Goal: Transaction & Acquisition: Book appointment/travel/reservation

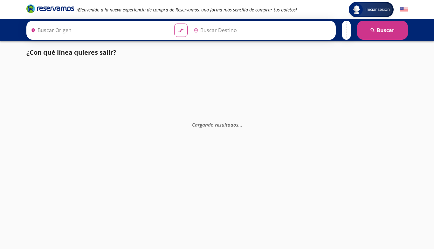
type input "[GEOGRAPHIC_DATA], [GEOGRAPHIC_DATA]"
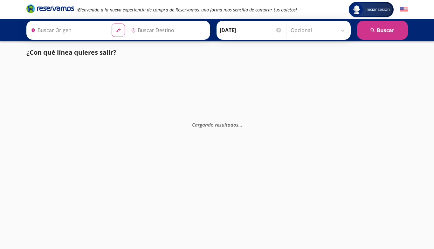
type input "[GEOGRAPHIC_DATA], [GEOGRAPHIC_DATA]"
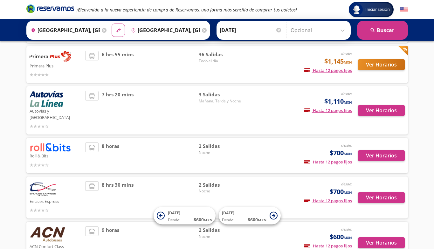
scroll to position [118, 0]
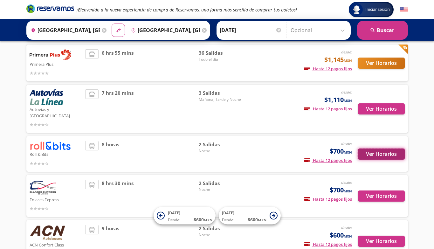
click at [372, 149] on button "Ver Horarios" at bounding box center [381, 154] width 47 height 11
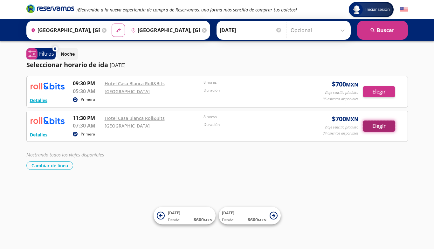
click at [379, 125] on button "Elegir" at bounding box center [379, 126] width 32 height 11
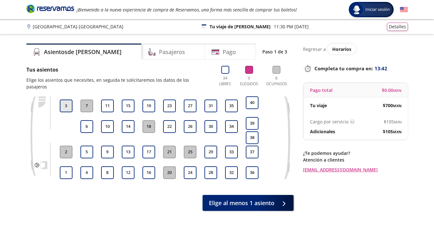
click at [66, 100] on button "3" at bounding box center [66, 106] width 13 height 13
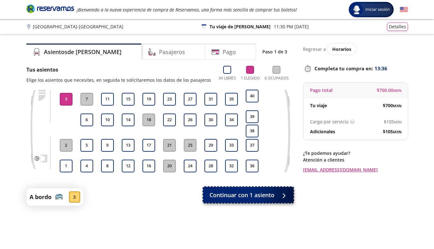
click at [238, 197] on span "Continuar con 1 asiento" at bounding box center [242, 195] width 65 height 9
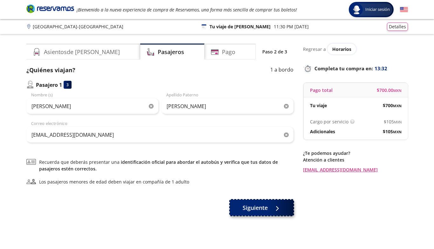
click at [259, 210] on span "Siguiente" at bounding box center [255, 208] width 25 height 9
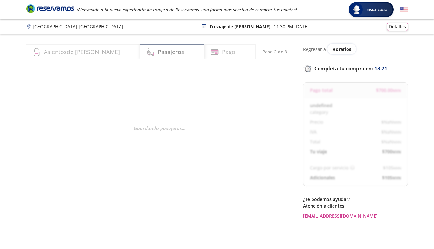
select select "MX"
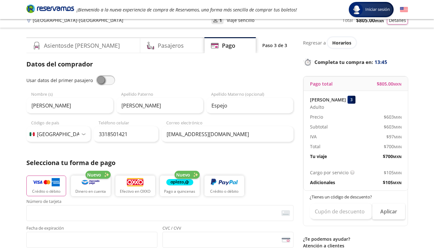
scroll to position [3, 0]
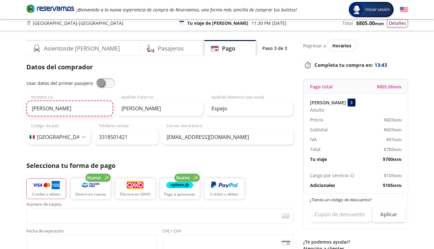
click at [61, 109] on input "[PERSON_NAME]" at bounding box center [69, 109] width 87 height 16
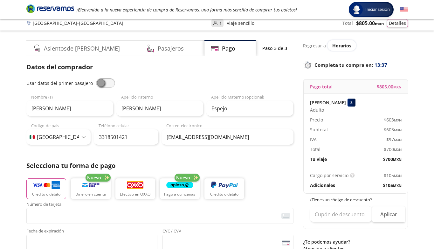
type input "[PERSON_NAME]"
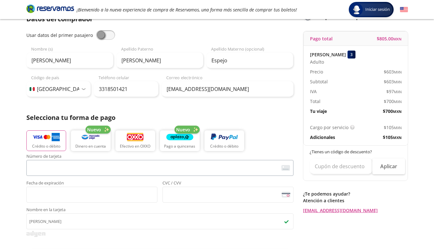
scroll to position [58, 0]
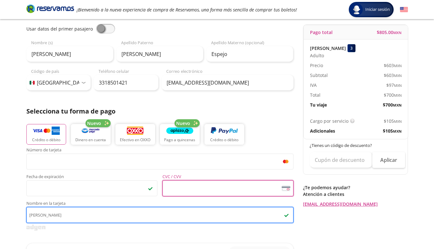
click at [41, 215] on input "[PERSON_NAME]" at bounding box center [159, 215] width 267 height 16
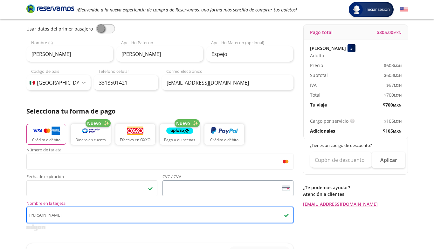
type input "[PERSON_NAME]"
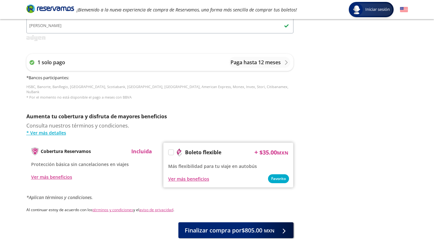
scroll to position [273, 0]
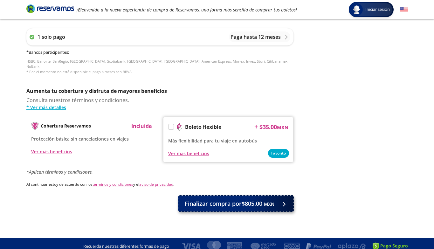
click at [227, 199] on span "Finalizar compra por $805.00 MXN" at bounding box center [230, 203] width 90 height 9
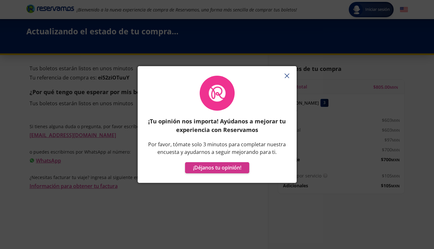
click at [287, 75] on line "button" at bounding box center [287, 76] width 4 height 4
